Goal: Task Accomplishment & Management: Manage account settings

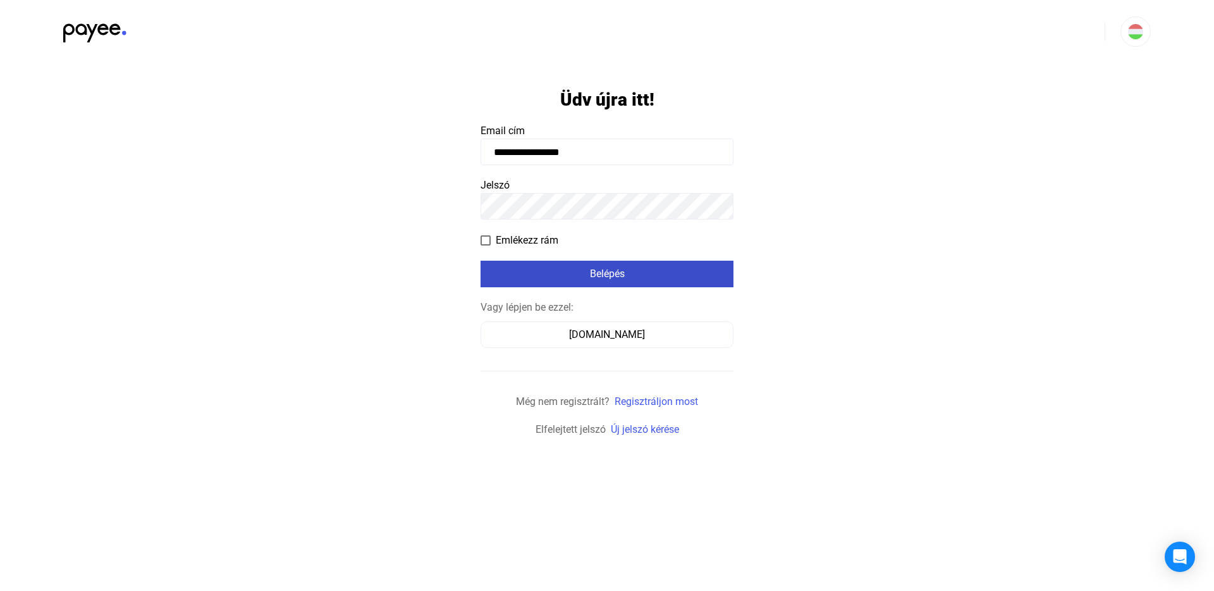
click at [591, 276] on div "Belépés" at bounding box center [606, 273] width 245 height 15
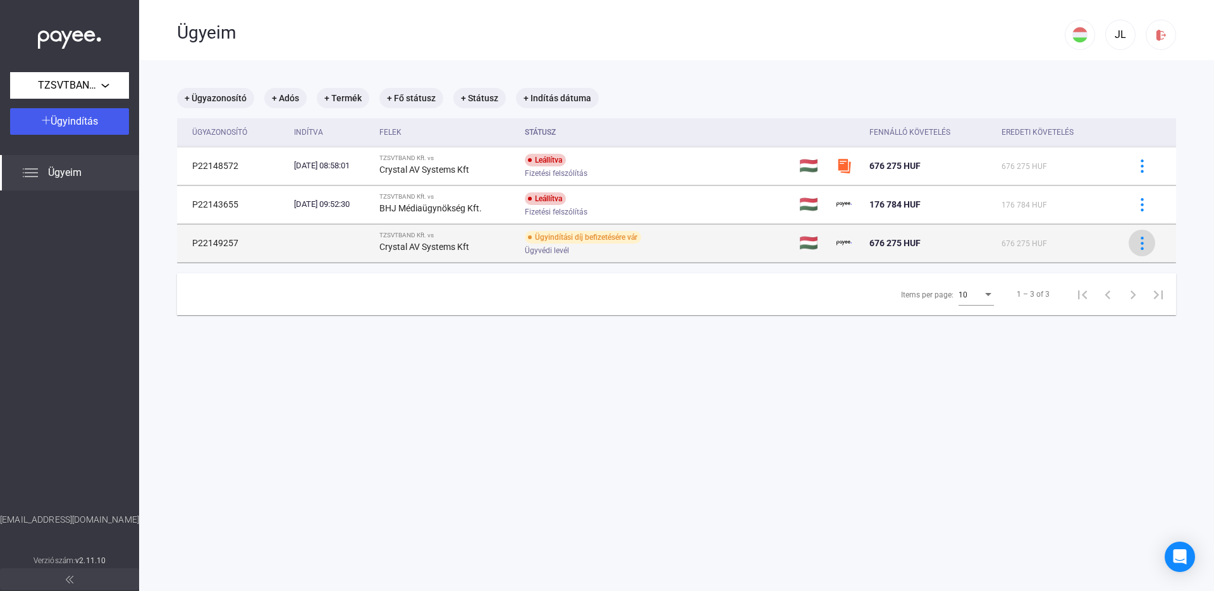
click at [1136, 244] on img at bounding box center [1142, 242] width 13 height 13
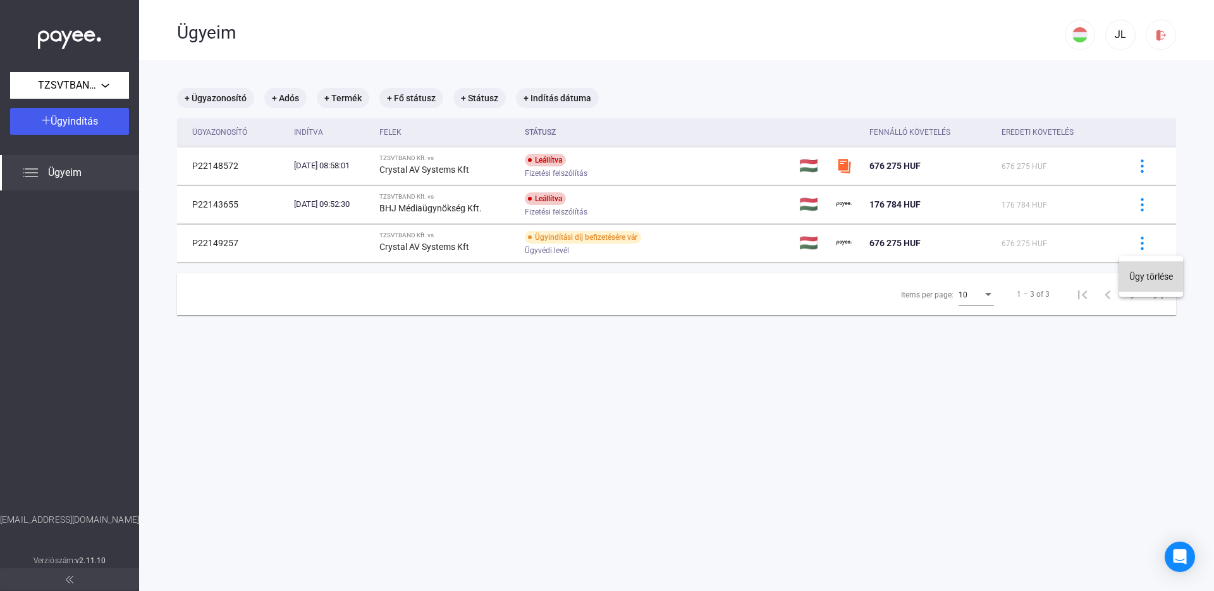
click at [1147, 279] on button "Ügy törlése" at bounding box center [1151, 276] width 64 height 30
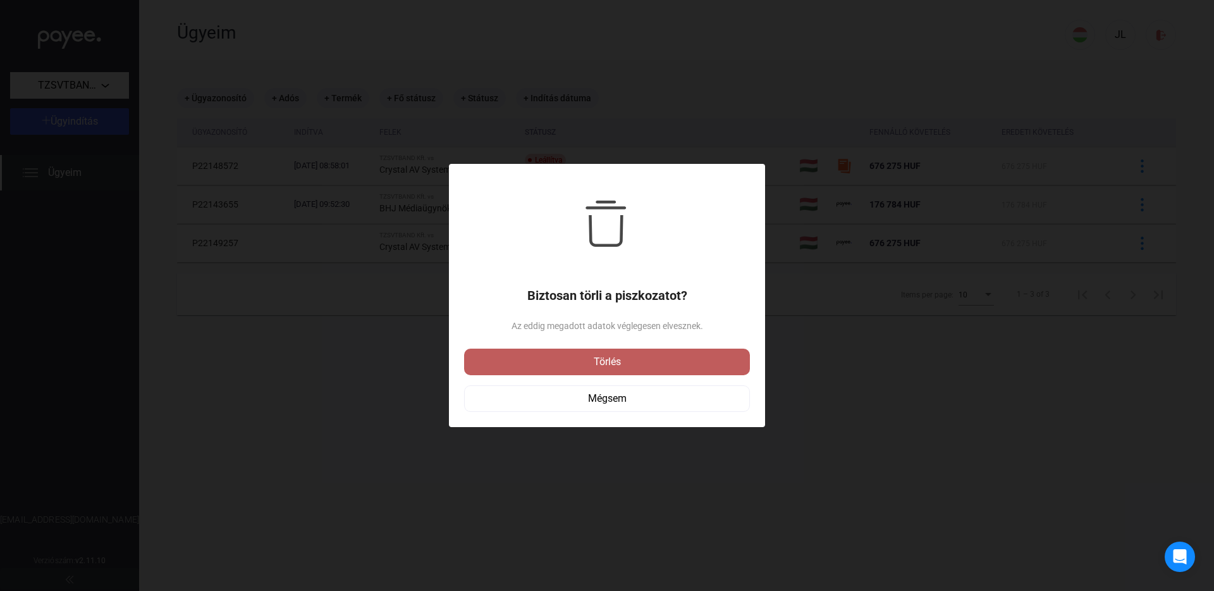
click at [660, 362] on div "Törlés" at bounding box center [607, 361] width 278 height 15
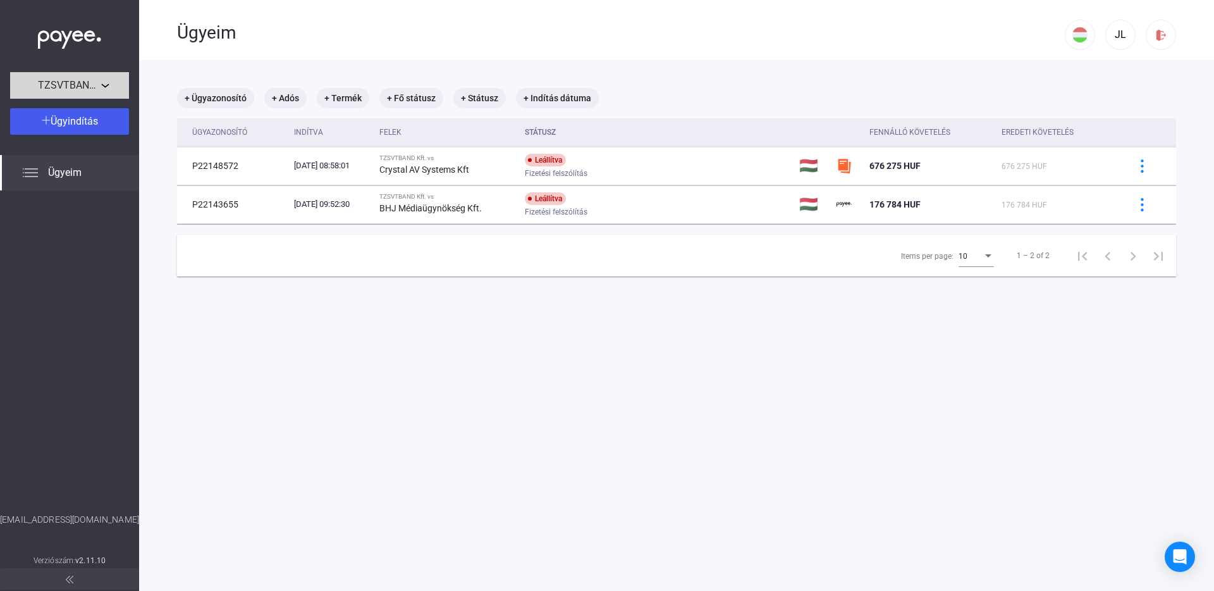
click at [85, 87] on span "TZSVTBAND Kft." at bounding box center [69, 85] width 63 height 15
click at [84, 415] on div at bounding box center [607, 295] width 1214 height 591
click at [1155, 39] on img at bounding box center [1161, 34] width 13 height 13
